Goal: Transaction & Acquisition: Obtain resource

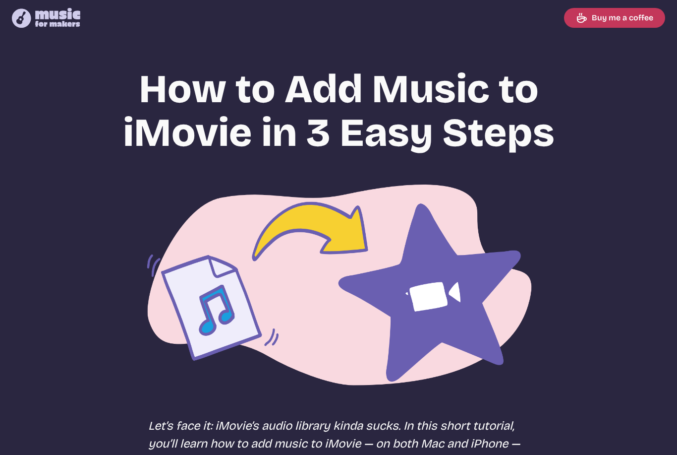
click at [59, 23] on icon at bounding box center [57, 17] width 45 height 19
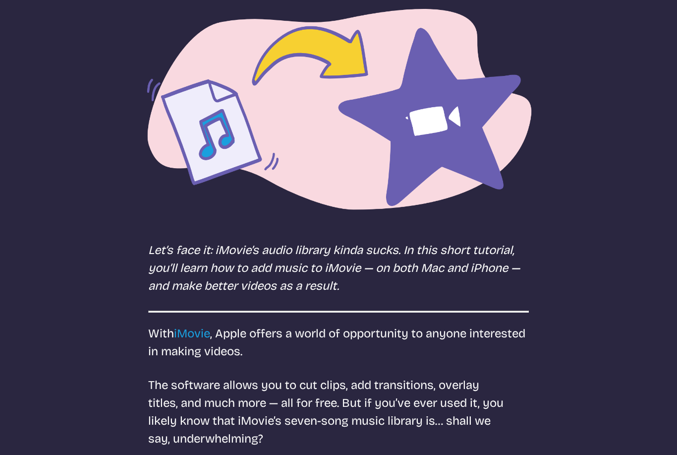
scroll to position [287, 0]
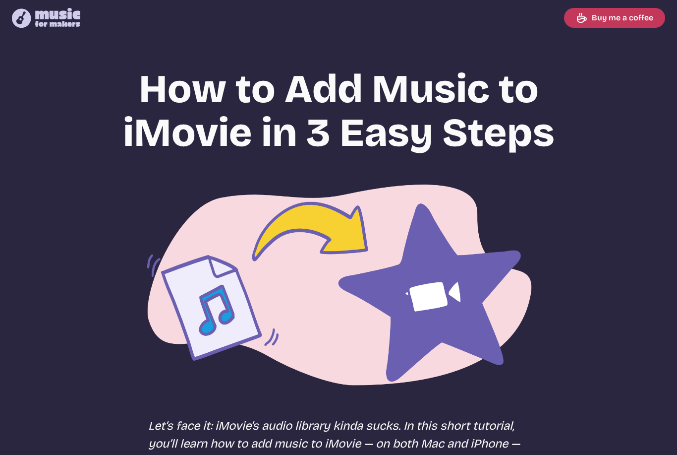
select select "most popular"
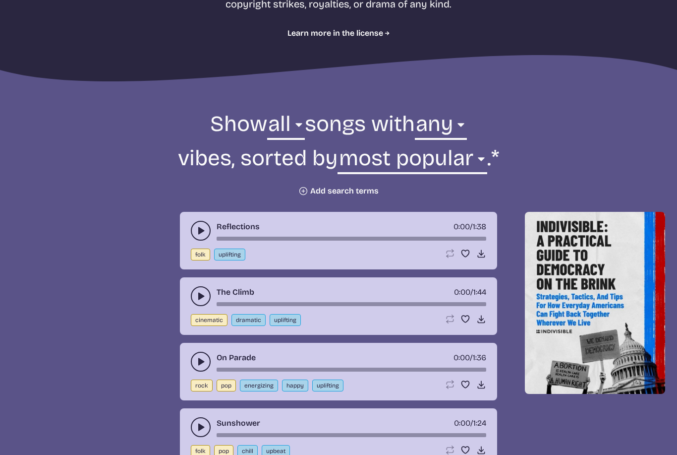
scroll to position [233, 0]
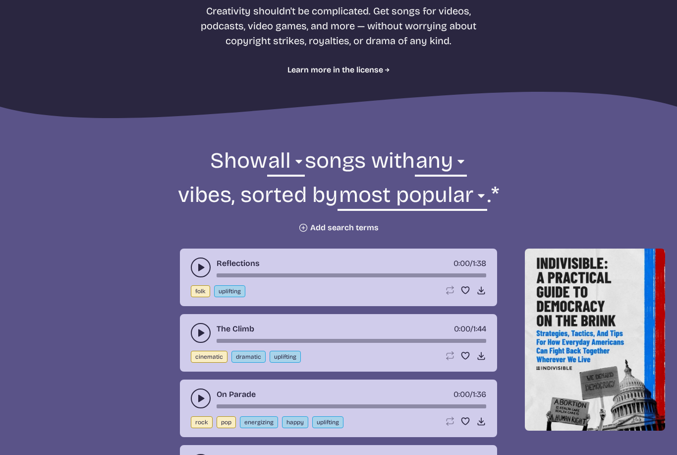
click at [332, 232] on button "Plus icon Add search terms" at bounding box center [338, 228] width 80 height 10
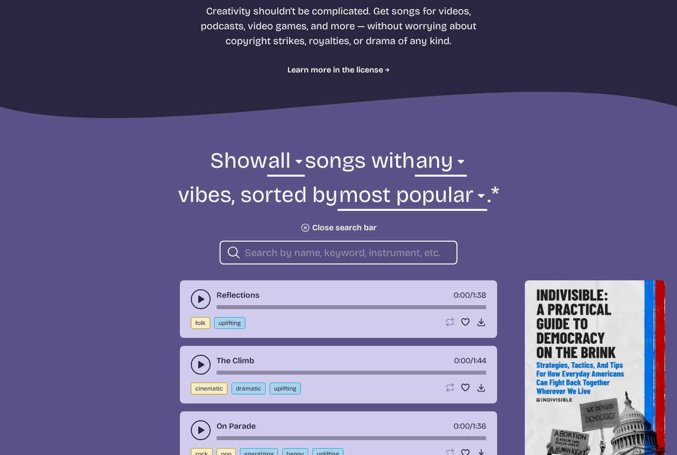
click at [389, 252] on input "search" at bounding box center [347, 252] width 204 height 13
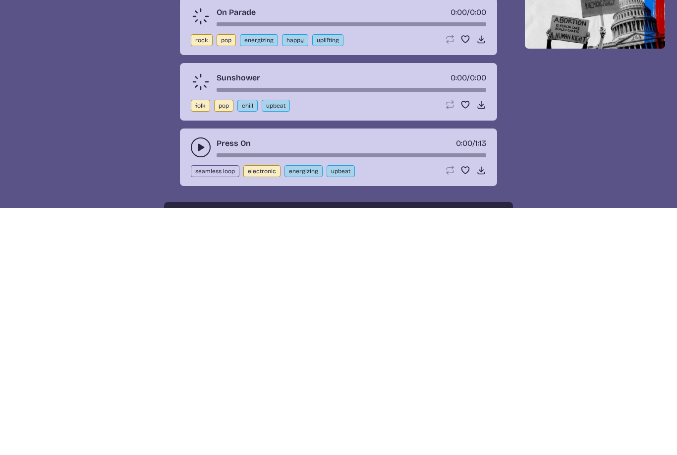
scroll to position [431, 0]
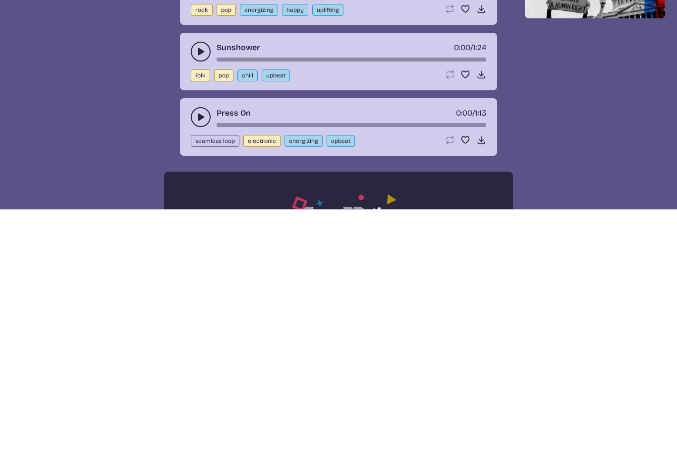
type input "Piano"
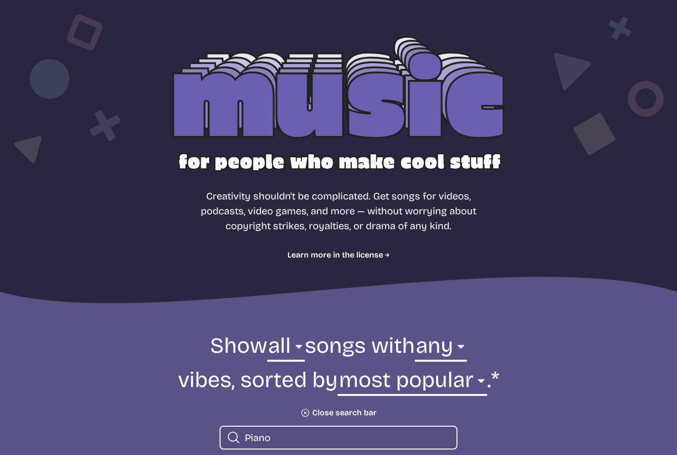
scroll to position [0, 0]
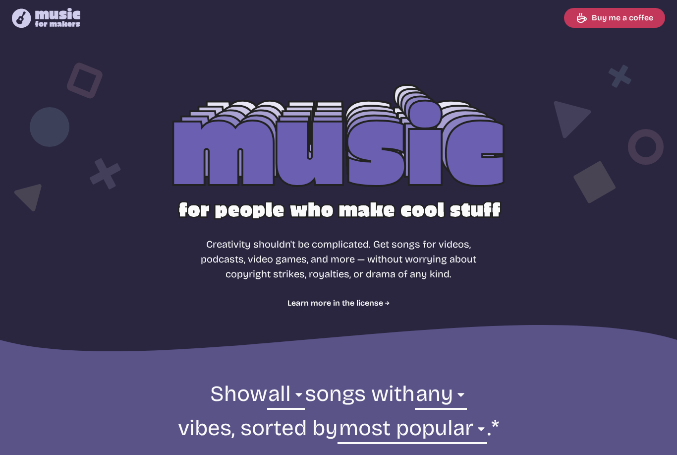
click at [632, 1] on nav "Music for Makers logo Music for Makers logo Buy me a coffee" at bounding box center [338, 18] width 677 height 36
